Goal: Use online tool/utility: Utilize a website feature to perform a specific function

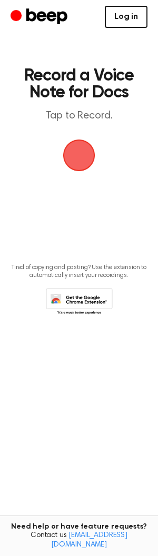
click at [109, 17] on link "Log in" at bounding box center [126, 17] width 43 height 22
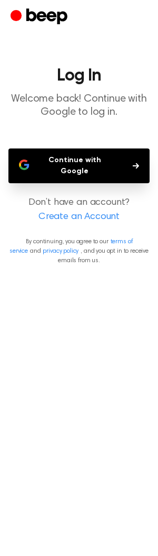
click at [115, 171] on button "Continue with Google" at bounding box center [78, 165] width 141 height 35
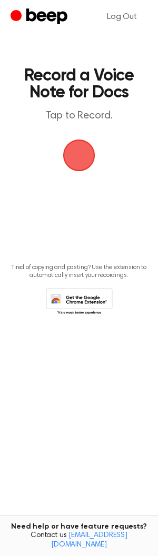
click at [72, 152] on span "button" at bounding box center [79, 156] width 32 height 32
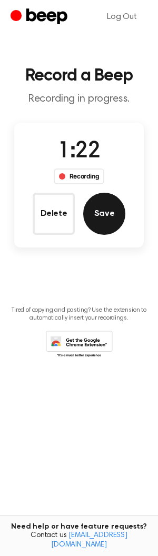
click at [111, 215] on button "Save" at bounding box center [104, 214] width 42 height 42
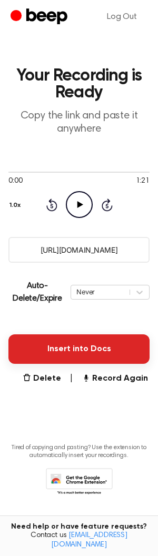
click at [123, 346] on button "Insert into Docs" at bounding box center [78, 348] width 141 height 29
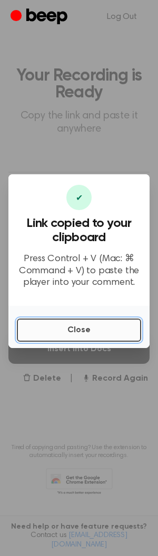
click at [117, 335] on button "Close" at bounding box center [79, 329] width 124 height 23
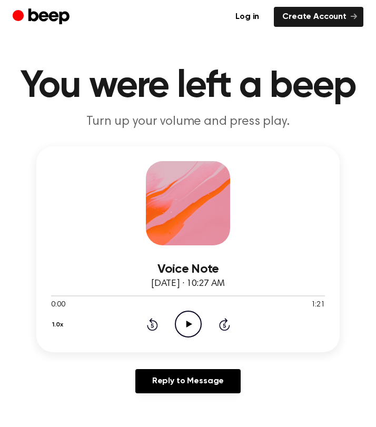
click at [197, 325] on icon "Play Audio" at bounding box center [188, 324] width 27 height 27
